Goal: Task Accomplishment & Management: Use online tool/utility

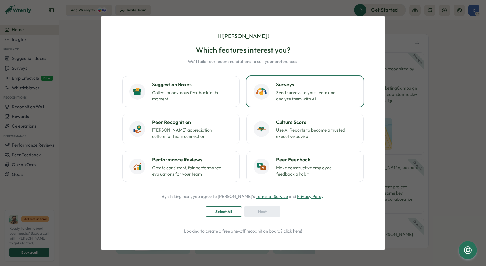
click at [310, 81] on h3 "Surveys" at bounding box center [316, 84] width 80 height 7
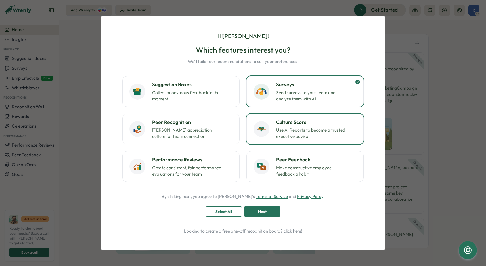
click at [325, 120] on h3 "Culture Score" at bounding box center [316, 122] width 80 height 7
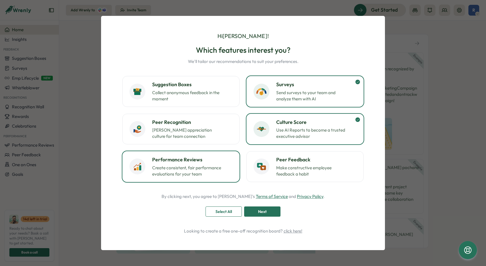
click at [210, 157] on h3 "Performance Reviews" at bounding box center [192, 159] width 80 height 7
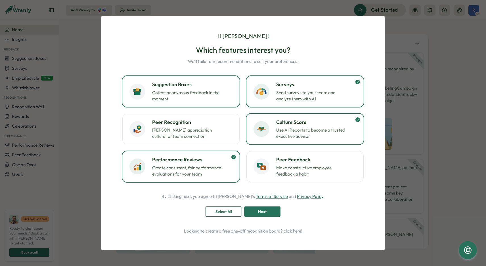
click at [211, 92] on p "Collect anonymous feedback in the moment" at bounding box center [187, 96] width 71 height 12
click at [264, 211] on span "Next" at bounding box center [262, 212] width 9 height 10
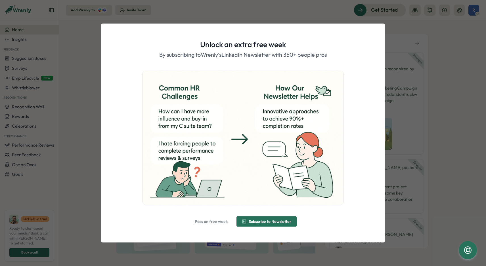
click at [263, 223] on span "Subscribe to Newsletter" at bounding box center [270, 222] width 43 height 4
click at [249, 223] on span "Alright, done!" at bounding box center [246, 222] width 24 height 4
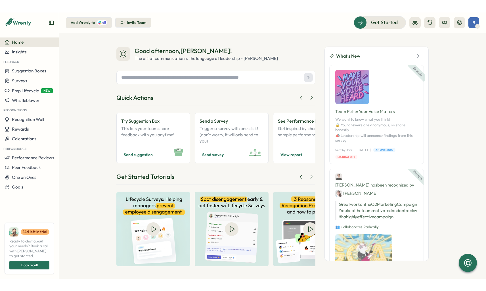
scroll to position [1, 0]
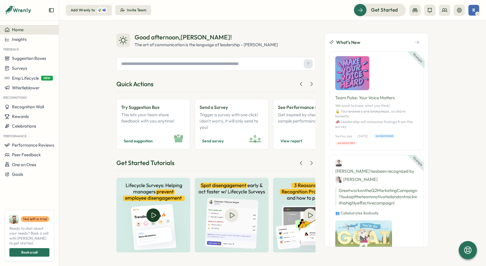
click at [152, 217] on img at bounding box center [153, 215] width 74 height 75
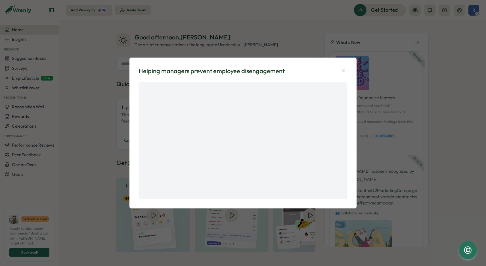
scroll to position [0, 0]
click at [343, 71] on icon "button" at bounding box center [343, 70] width 3 height 3
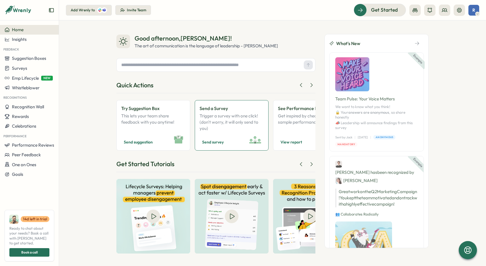
click at [221, 130] on p "Trigger a survey with one click! (don't worry, it will only send to you)" at bounding box center [232, 122] width 64 height 19
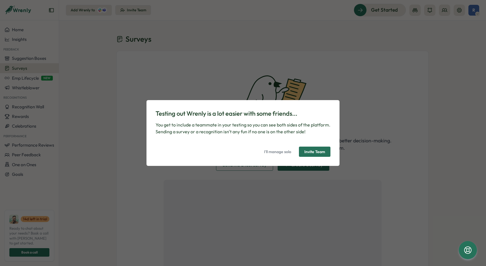
click at [277, 153] on span "I'll manage solo" at bounding box center [277, 152] width 27 height 10
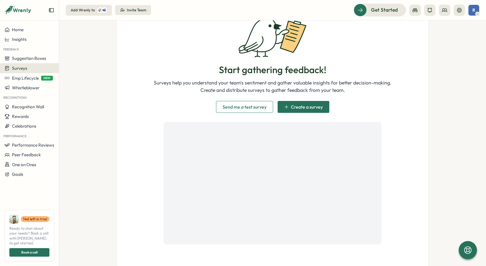
scroll to position [59, 0]
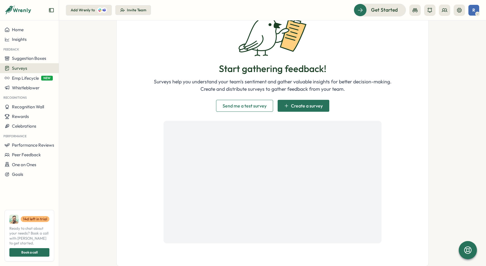
click at [252, 110] on span "Send me a test survey" at bounding box center [245, 105] width 44 height 11
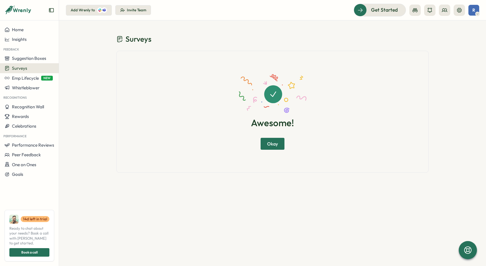
click at [273, 149] on span "Okay" at bounding box center [272, 143] width 11 height 11
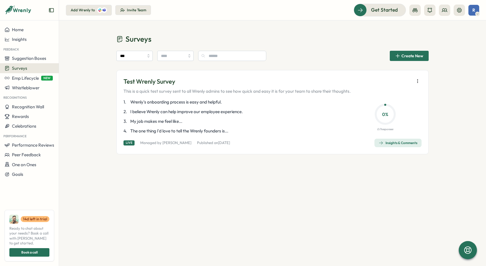
click at [197, 104] on span "Wrenly's onboarding process is easy and helpful." at bounding box center [175, 102] width 91 height 6
click at [195, 102] on span "Wrenly's onboarding process is easy and helpful." at bounding box center [175, 102] width 91 height 6
click at [403, 143] on div "Insights & Comments" at bounding box center [398, 143] width 39 height 5
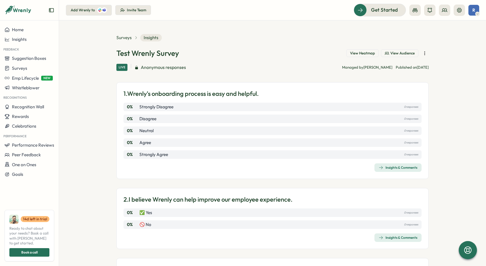
click at [152, 40] on span "Insights" at bounding box center [151, 37] width 22 height 7
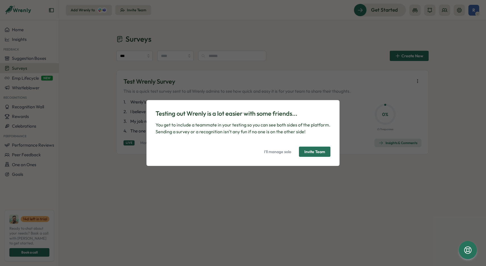
click at [284, 152] on span "I'll manage solo" at bounding box center [277, 152] width 27 height 10
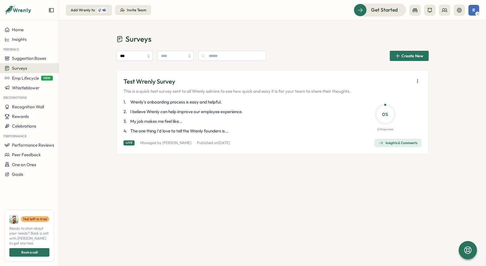
click at [77, 9] on div "Add Wrenly to" at bounding box center [83, 10] width 24 height 5
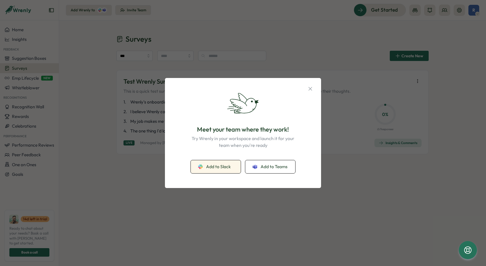
click at [215, 169] on span "Add to Slack" at bounding box center [218, 167] width 25 height 6
click at [210, 167] on span "Add to Slack" at bounding box center [218, 167] width 25 height 6
click at [310, 88] on icon "button" at bounding box center [310, 89] width 6 height 6
